Goal: Task Accomplishment & Management: Manage account settings

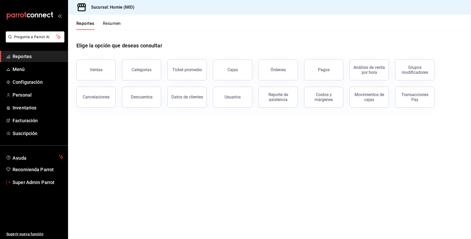
drag, startPoint x: 26, startPoint y: 178, endPoint x: 30, endPoint y: 175, distance: 5.4
click at [26, 179] on span "Super Admin Parrot" at bounding box center [38, 182] width 51 height 7
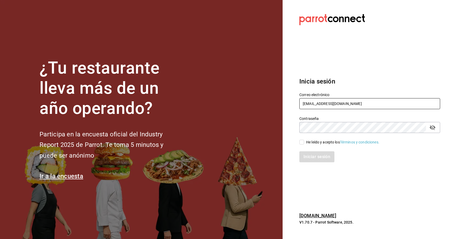
click at [331, 100] on input "[EMAIL_ADDRESS][DOMAIN_NAME]" at bounding box center [369, 103] width 141 height 11
click at [336, 104] on input "[EMAIL_ADDRESS][DOMAIN_NAME]" at bounding box center [369, 103] width 141 height 11
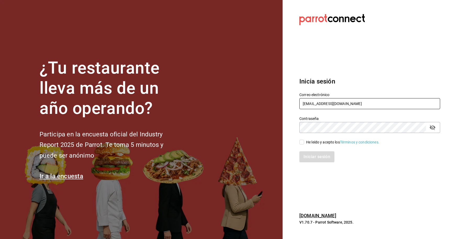
click at [336, 104] on input "[EMAIL_ADDRESS][DOMAIN_NAME]" at bounding box center [369, 103] width 141 height 11
type input "[EMAIL_ADDRESS][DOMAIN_NAME]"
click at [307, 143] on div "He leído y acepto los Términos y condiciones." at bounding box center [342, 141] width 73 height 5
click at [304, 143] on input "He leído y acepto los Términos y condiciones." at bounding box center [301, 142] width 5 height 5
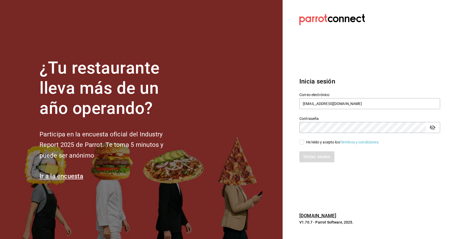
checkbox input "true"
click at [311, 156] on button "Iniciar sesión" at bounding box center [317, 156] width 36 height 11
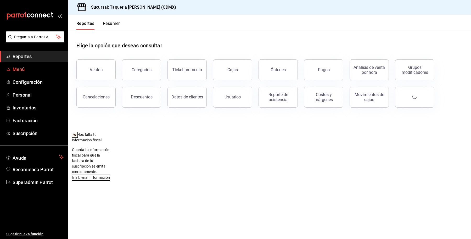
click at [23, 67] on span "Menú" at bounding box center [38, 69] width 51 height 7
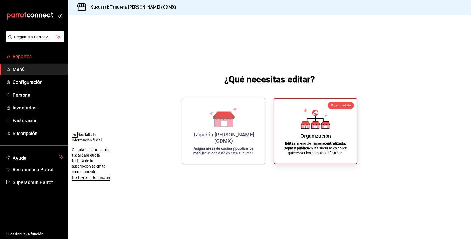
click at [28, 54] on span "Reportes" at bounding box center [38, 56] width 51 height 7
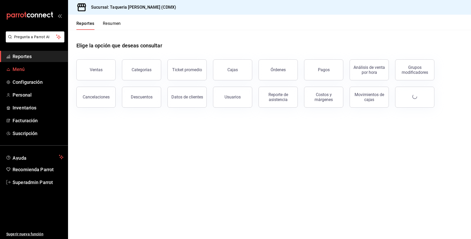
click at [33, 65] on link "Menú" at bounding box center [34, 69] width 68 height 11
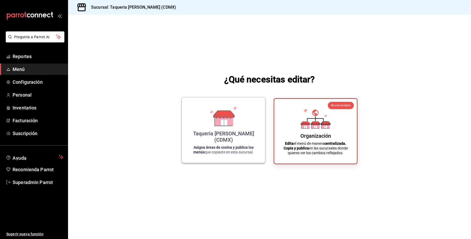
click at [237, 119] on icon at bounding box center [223, 116] width 30 height 20
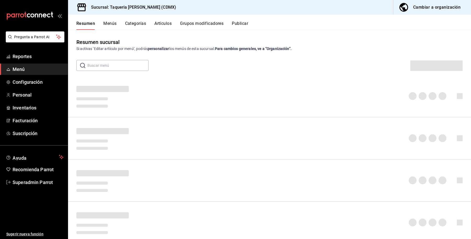
click at [239, 22] on button "Publicar" at bounding box center [240, 25] width 16 height 9
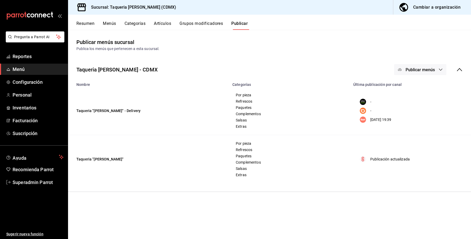
click at [85, 22] on button "Resumen" at bounding box center [85, 25] width 18 height 9
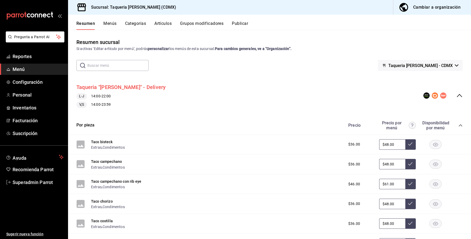
click at [106, 87] on button "Taqueria "Don Pepe" - Delivery" at bounding box center [120, 87] width 89 height 8
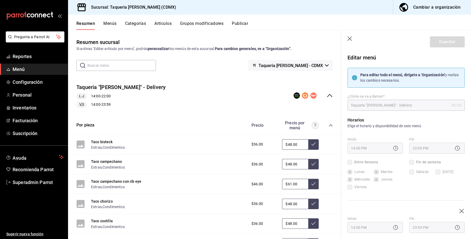
click at [329, 125] on icon "collapse-category-row" at bounding box center [330, 125] width 3 height 2
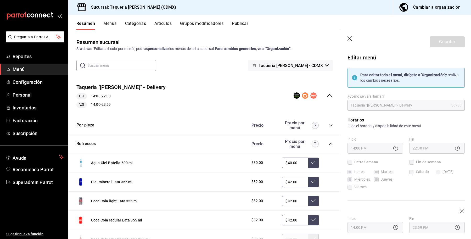
click at [328, 142] on icon "collapse-category-row" at bounding box center [330, 144] width 4 height 4
